Goal: Task Accomplishment & Management: Use online tool/utility

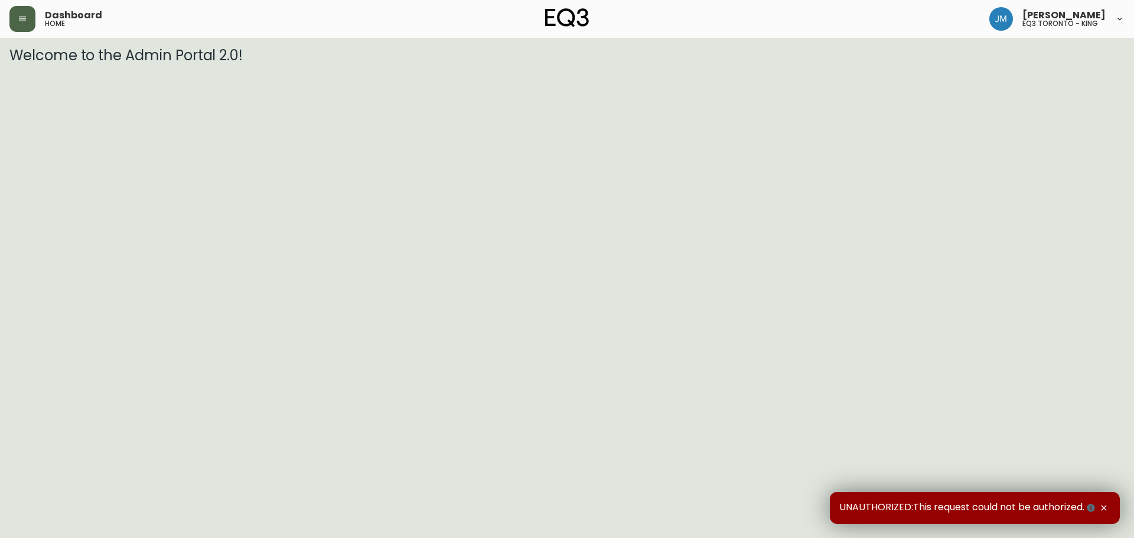
click at [22, 22] on icon "button" at bounding box center [22, 18] width 9 height 9
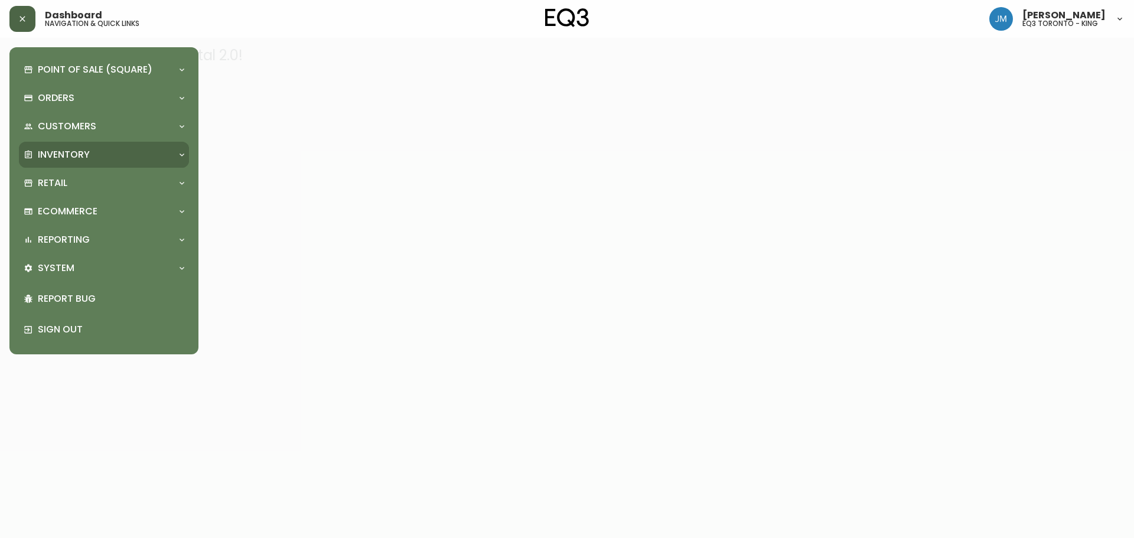
click at [58, 151] on p "Inventory" at bounding box center [64, 154] width 52 height 13
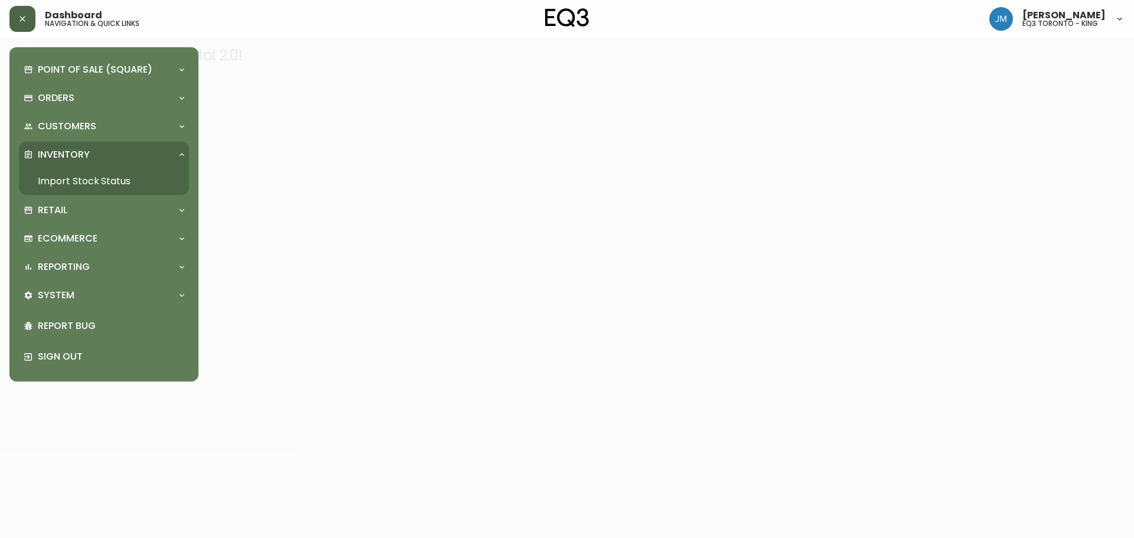
click at [126, 183] on link "Import Stock Status" at bounding box center [104, 181] width 170 height 27
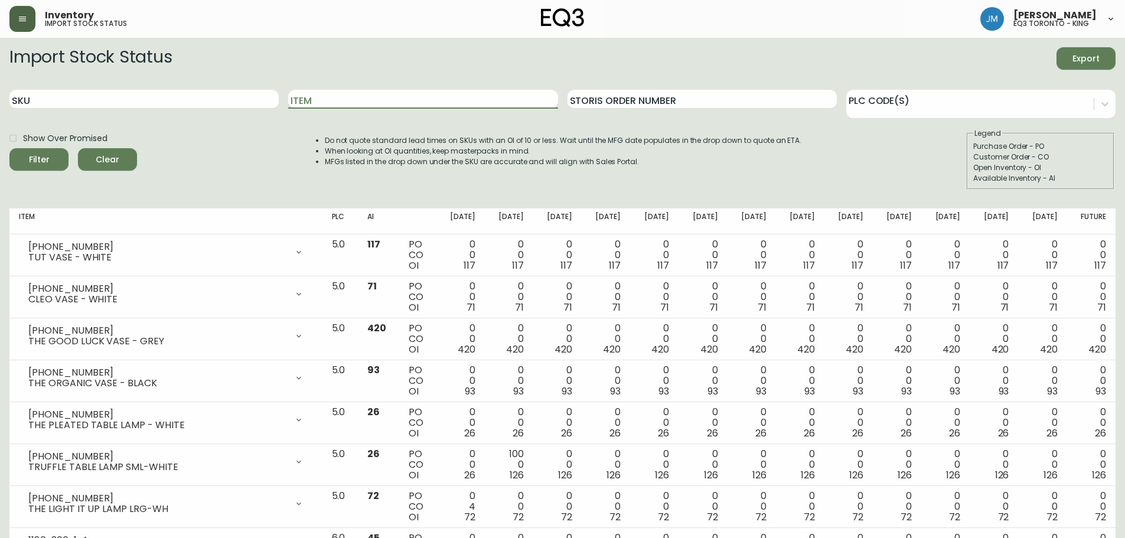
click at [374, 97] on input "Item" at bounding box center [422, 99] width 269 height 19
type input "mesa"
click at [9, 148] on button "Filter" at bounding box center [38, 159] width 59 height 22
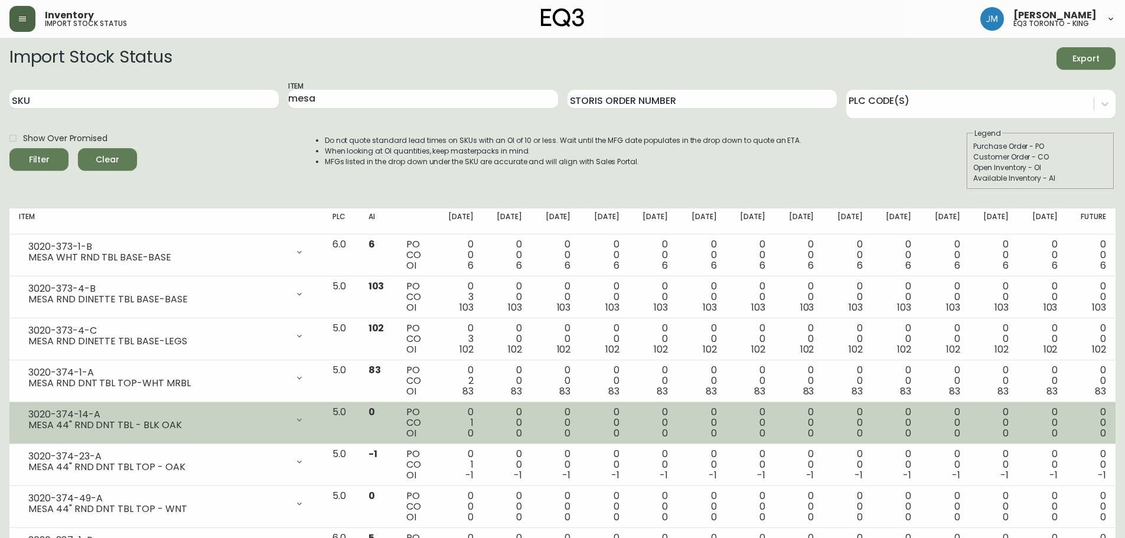
click at [571, 424] on div "0 0 0" at bounding box center [556, 423] width 30 height 32
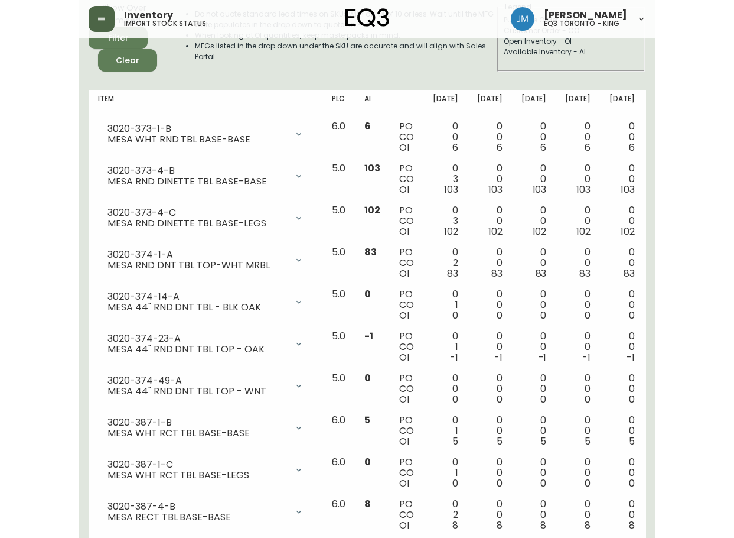
scroll to position [122, 0]
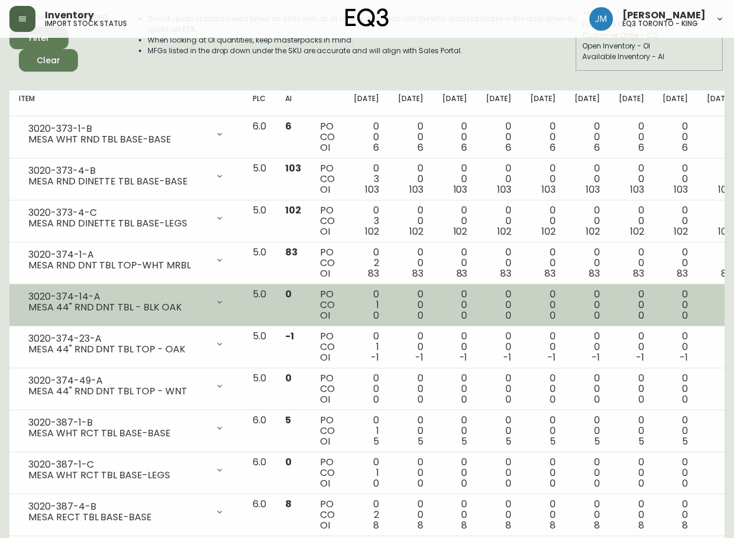
click at [653, 302] on td "0 0 0" at bounding box center [675, 305] width 44 height 42
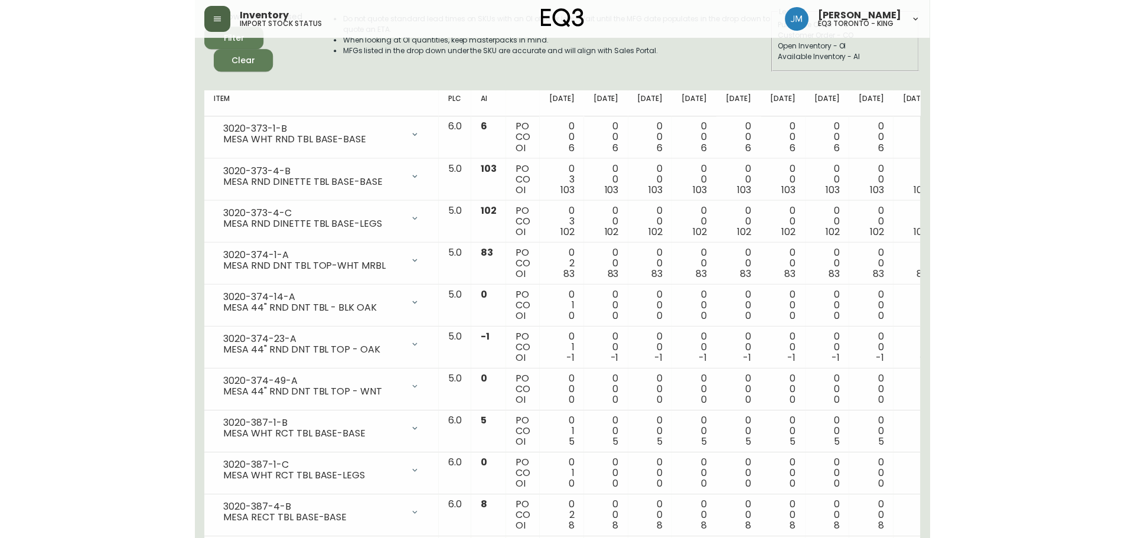
scroll to position [118, 0]
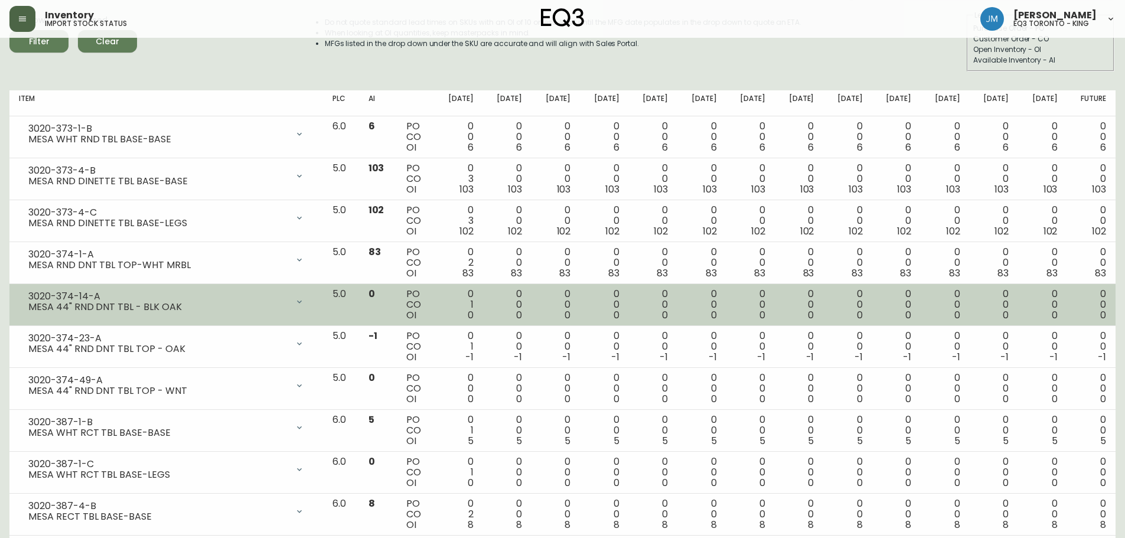
click at [235, 314] on td "3020-374-14-A MESA 44" RND DNT TBL - BLK OAK Opening Balance 1 ( [DATE] ) Custo…" at bounding box center [166, 305] width 314 height 42
